Goal: Task Accomplishment & Management: Manage account settings

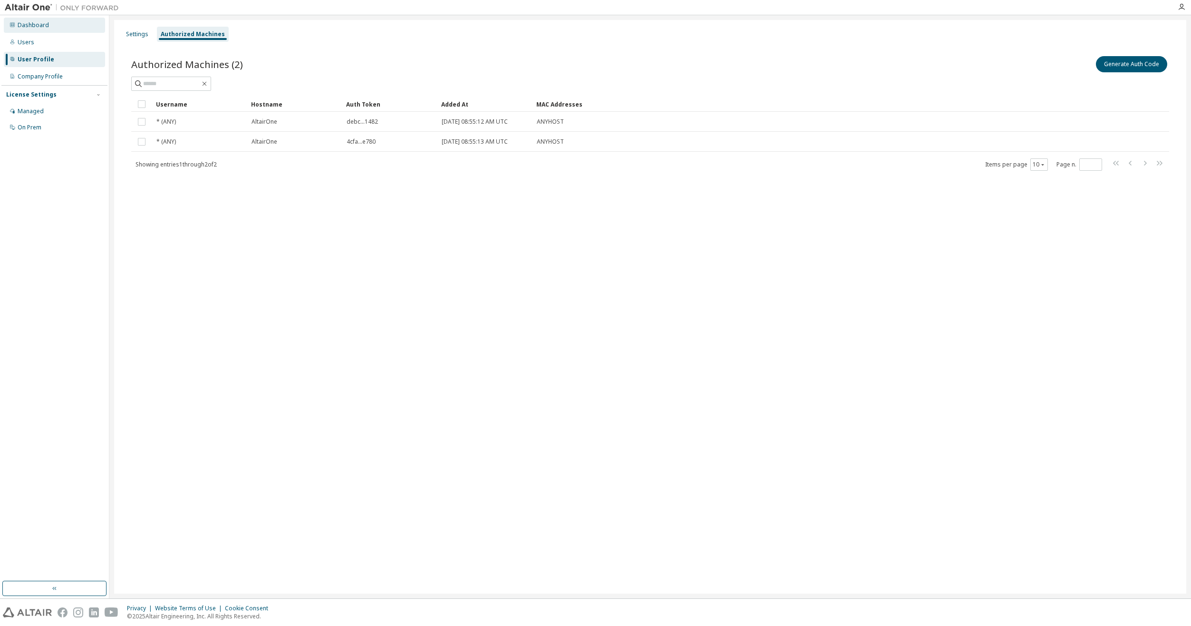
click at [44, 28] on div "Dashboard" at bounding box center [33, 25] width 31 height 8
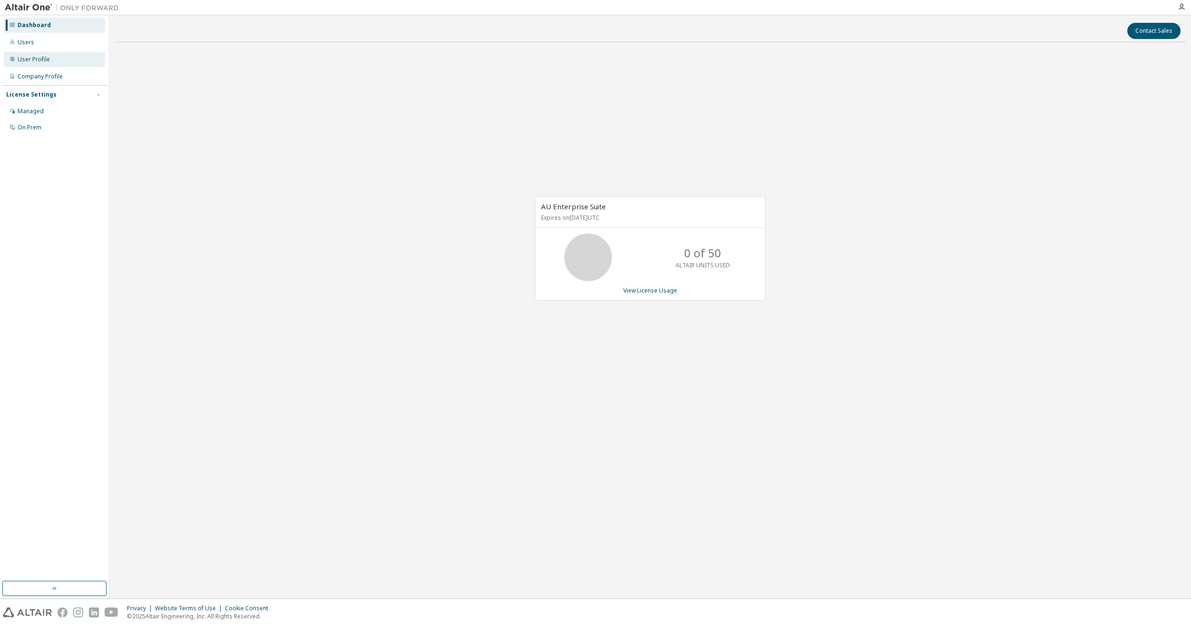
click at [49, 58] on div "User Profile" at bounding box center [54, 59] width 101 height 15
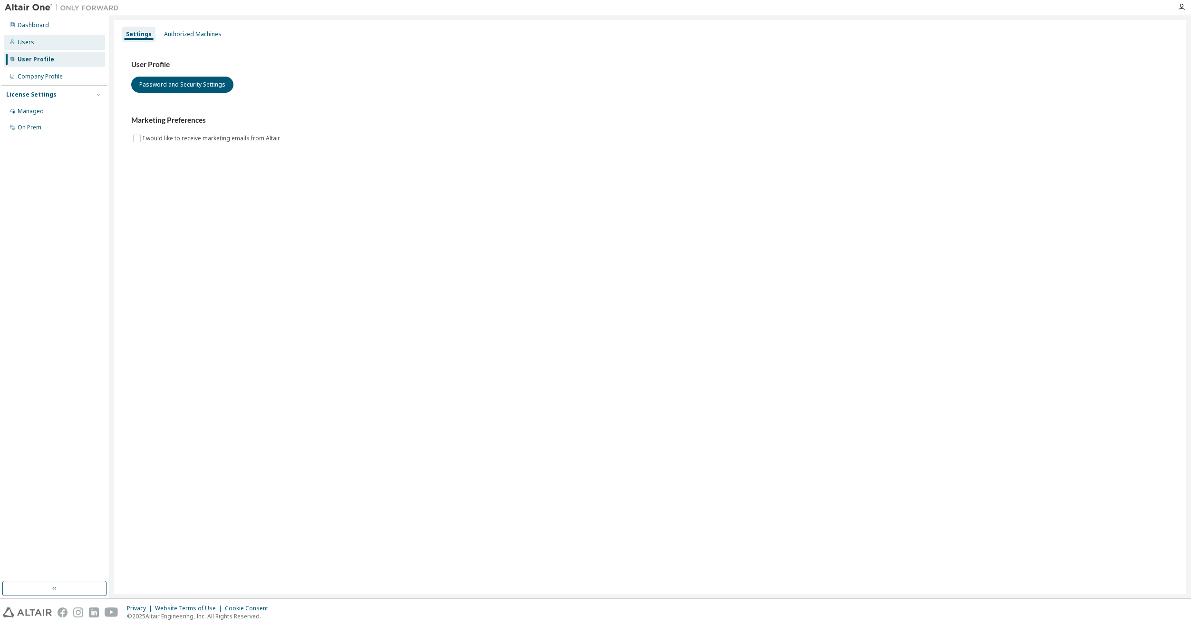
click at [46, 47] on div "Users" at bounding box center [54, 42] width 101 height 15
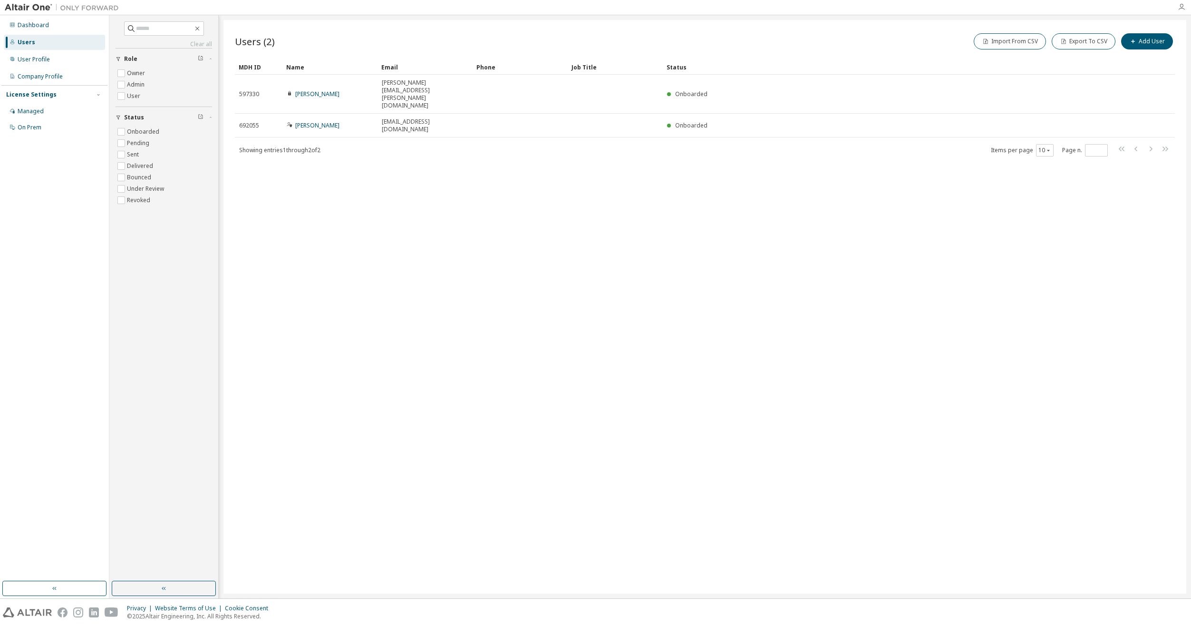
click at [691, 8] on icon "button" at bounding box center [1182, 7] width 8 height 8
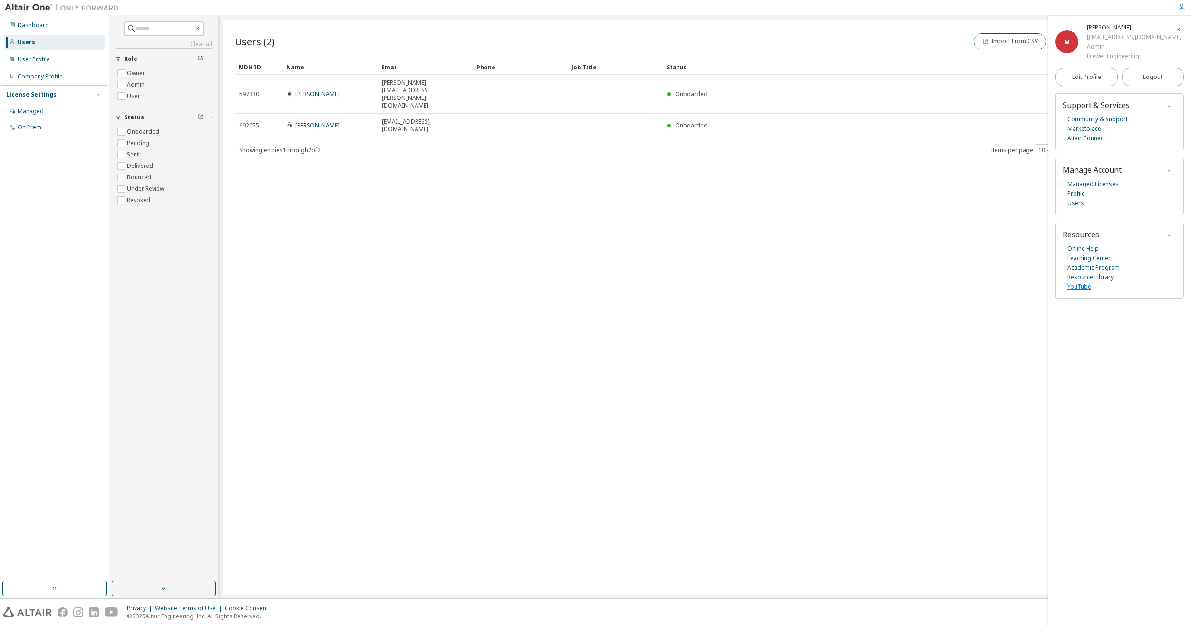
click at [691, 291] on link "YouTube" at bounding box center [1079, 287] width 24 height 10
click at [691, 189] on link "Managed Licenses" at bounding box center [1092, 184] width 51 height 10
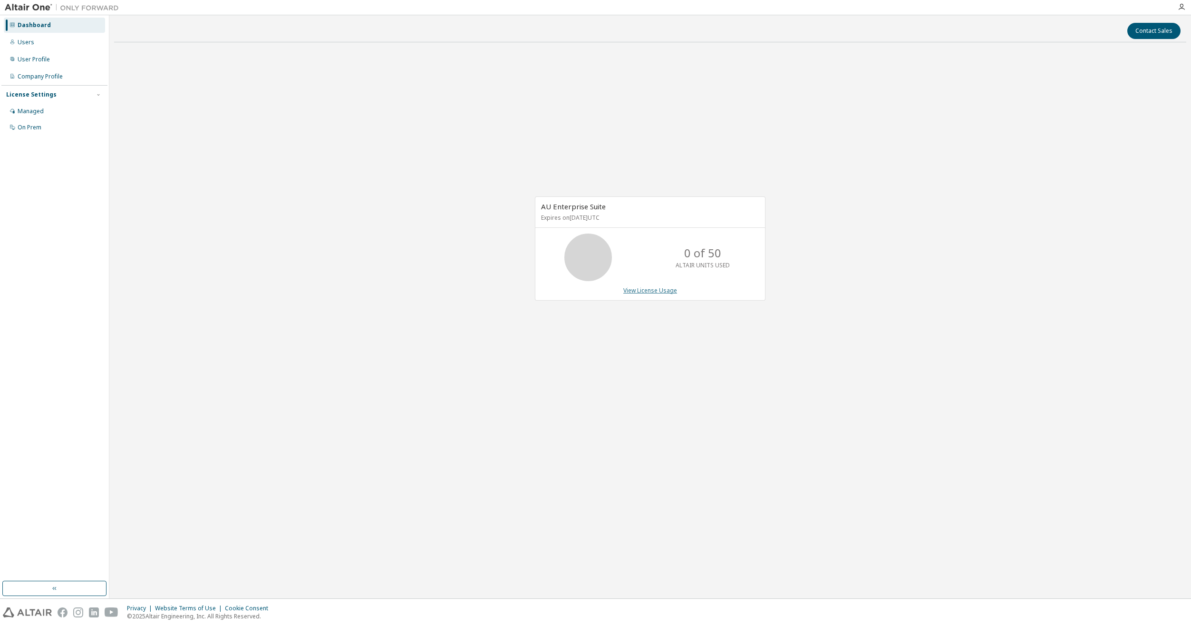
click at [660, 290] on link "View License Usage" at bounding box center [650, 290] width 54 height 8
